Goal: Task Accomplishment & Management: Use online tool/utility

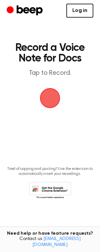
click at [82, 15] on link "Log in" at bounding box center [79, 11] width 27 height 14
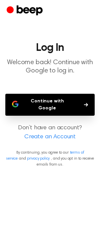
click at [85, 103] on icon "button" at bounding box center [86, 105] width 4 height 4
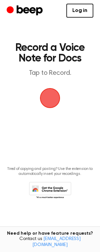
click at [49, 97] on span "button" at bounding box center [50, 98] width 20 height 20
